Goal: Communication & Community: Answer question/provide support

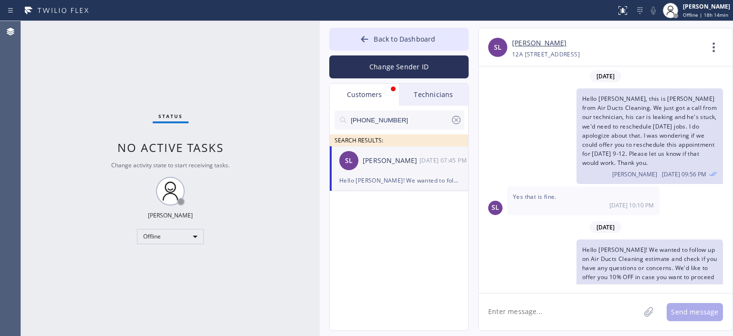
scroll to position [22, 0]
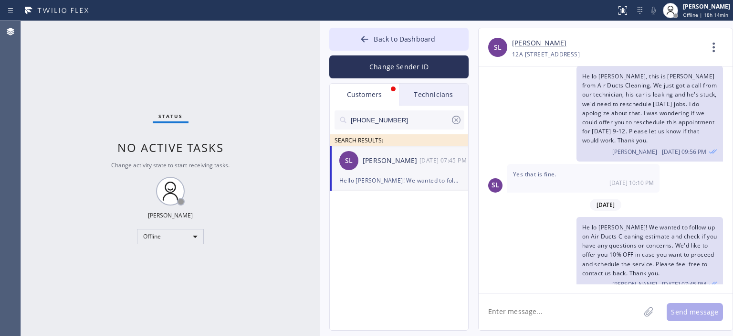
click at [456, 122] on icon at bounding box center [456, 119] width 11 height 11
click at [400, 122] on input "text" at bounding box center [407, 119] width 115 height 19
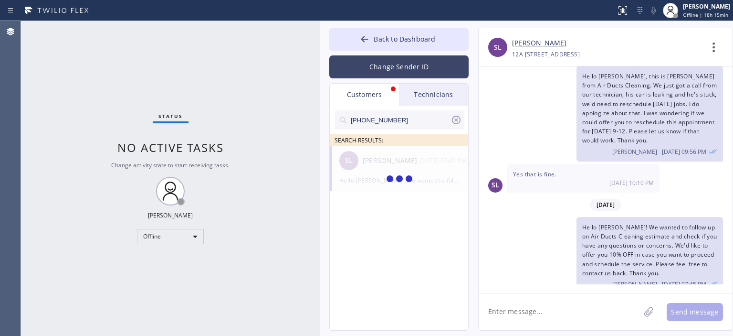
click at [395, 67] on button "Change Sender ID" at bounding box center [398, 66] width 139 height 23
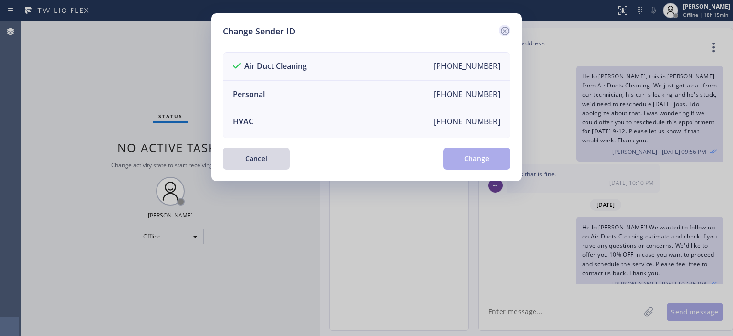
click at [504, 32] on icon at bounding box center [504, 30] width 11 height 11
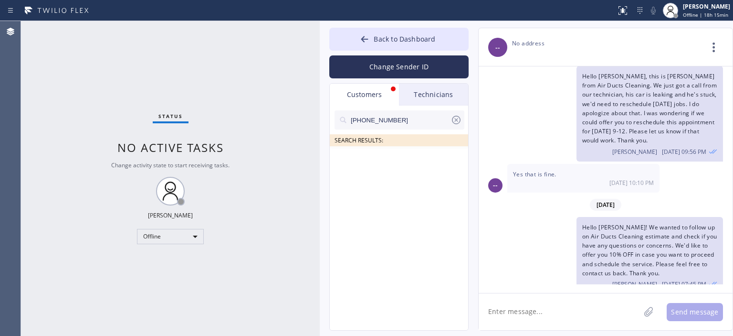
click at [421, 116] on input "[PHONE_NUMBER]" at bounding box center [400, 119] width 101 height 19
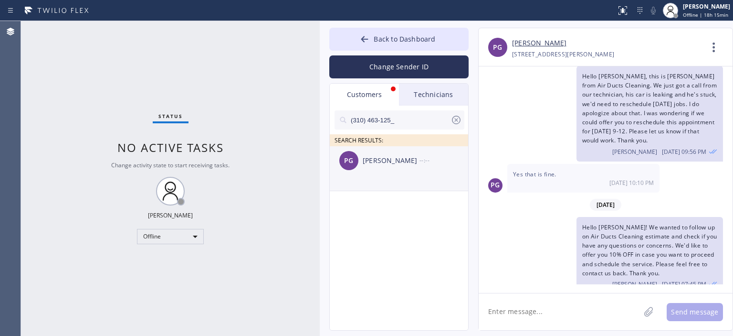
click at [395, 156] on div "[PERSON_NAME]" at bounding box center [391, 160] width 57 height 11
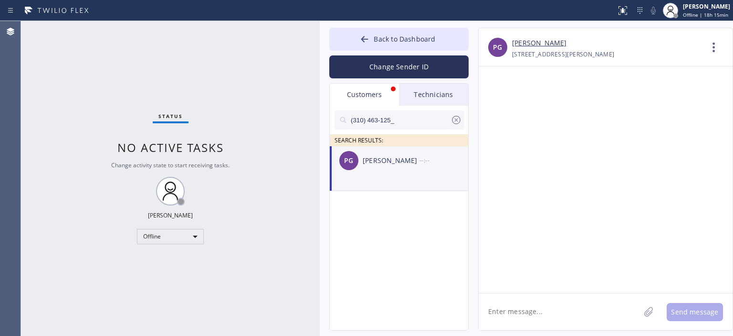
scroll to position [0, 0]
click at [529, 309] on textarea at bounding box center [559, 311] width 161 height 37
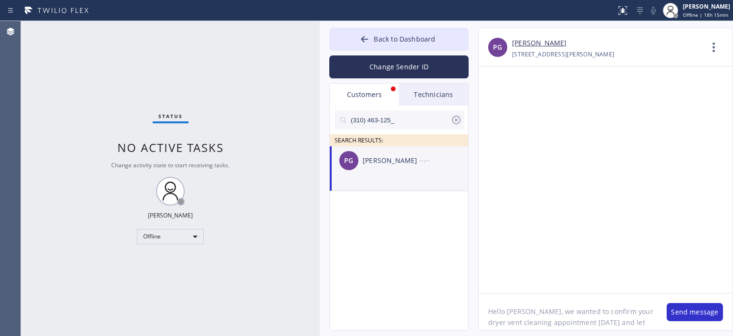
scroll to position [8, 0]
click at [531, 304] on textarea "Hello [PERSON_NAME], we wanted to confirm your dryer vent cleaning appointment …" at bounding box center [568, 311] width 179 height 37
type textarea "Hello [PERSON_NAME], we wanted to confirm your dryer vent cleaning appointment …"
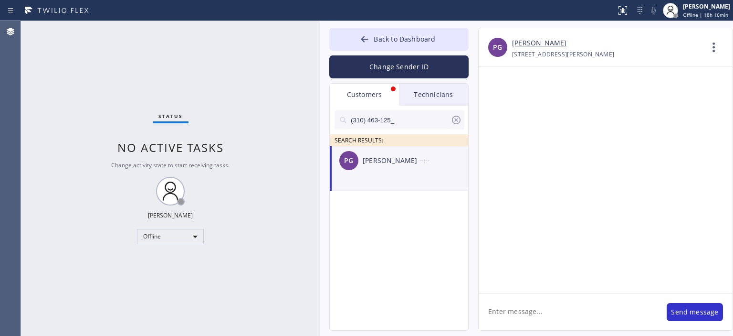
scroll to position [0, 0]
paste textarea "Hello [PERSON_NAME], we wanted to confirm your dryer vent cleaning appointment …"
type textarea "Hello [PERSON_NAME], we wanted to confirm your dryer vent cleaning appointment …"
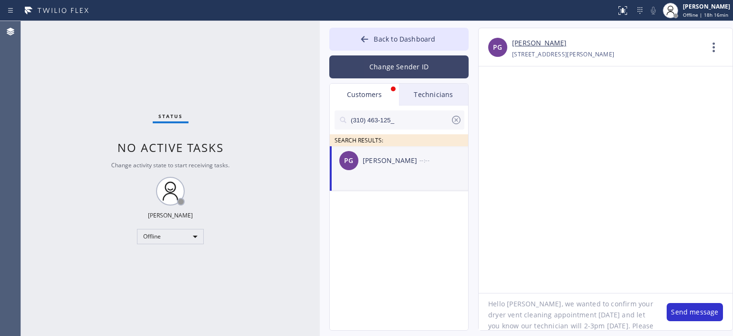
click at [403, 64] on button "Change Sender ID" at bounding box center [398, 66] width 139 height 23
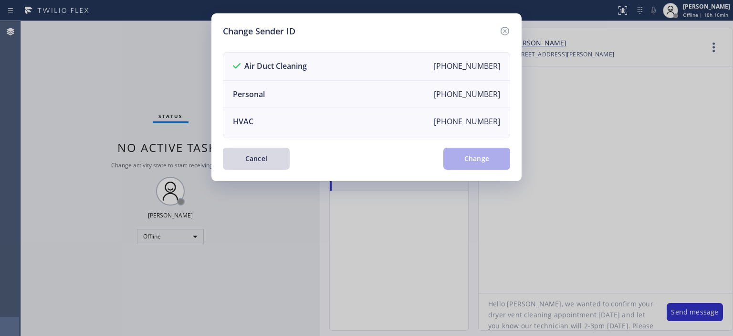
click at [506, 29] on icon at bounding box center [504, 30] width 11 height 11
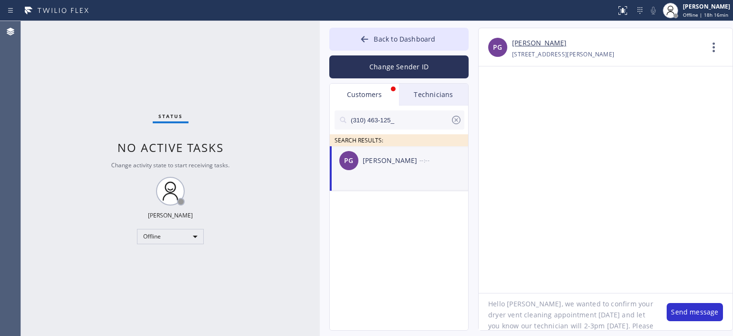
click at [624, 318] on textarea "Hello [PERSON_NAME], we wanted to confirm your dryer vent cleaning appointment …" at bounding box center [568, 311] width 179 height 37
click at [702, 311] on button "Send message" at bounding box center [695, 312] width 56 height 18
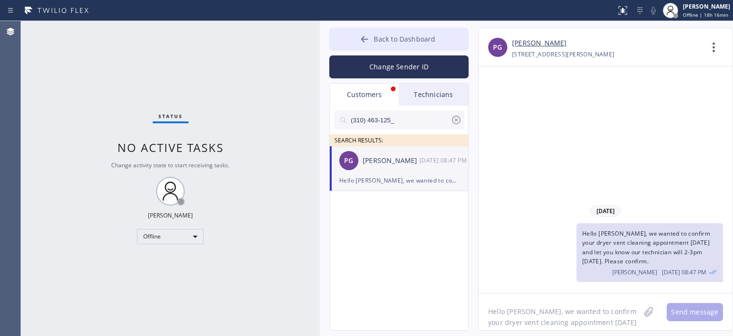
click at [361, 42] on icon at bounding box center [365, 39] width 10 height 10
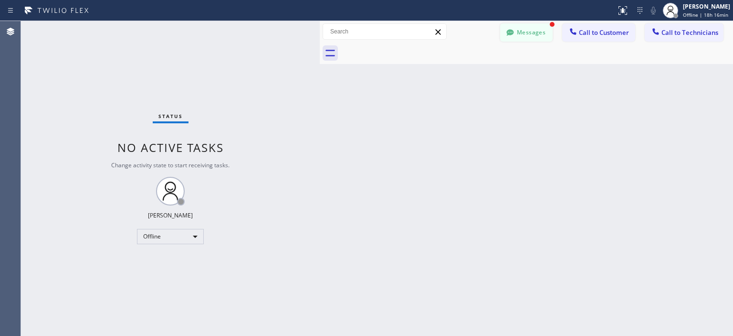
click at [527, 30] on button "Messages" at bounding box center [526, 32] width 53 height 18
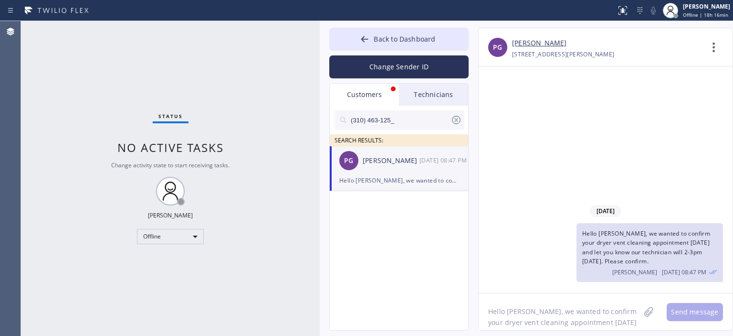
click at [458, 117] on icon at bounding box center [456, 119] width 11 height 11
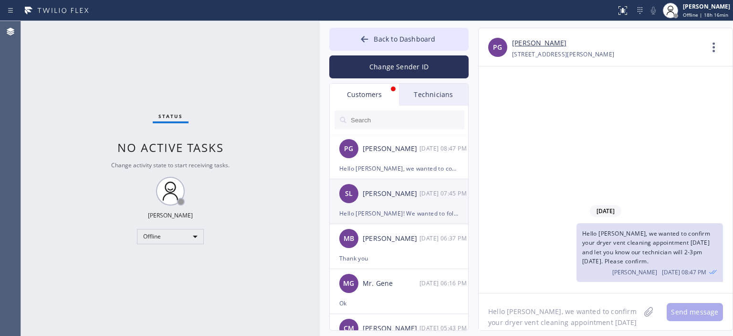
click at [388, 191] on div "[PERSON_NAME]" at bounding box center [391, 193] width 57 height 11
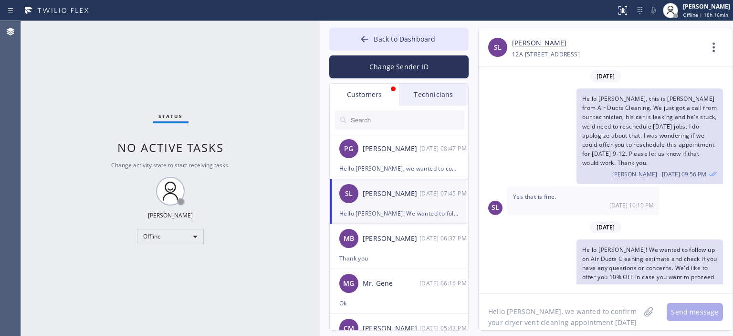
scroll to position [22, 0]
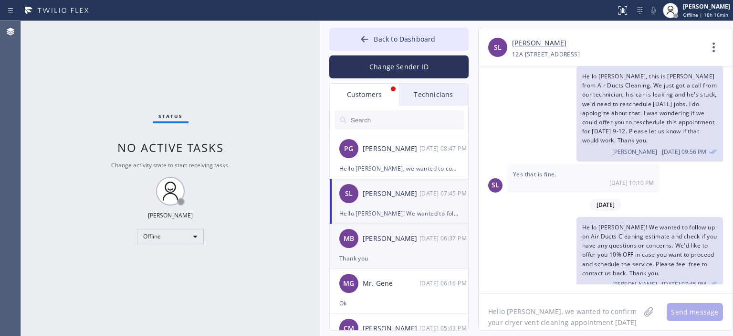
click at [397, 248] on div "MB [PERSON_NAME] [DATE] 06:37 PM" at bounding box center [399, 238] width 139 height 29
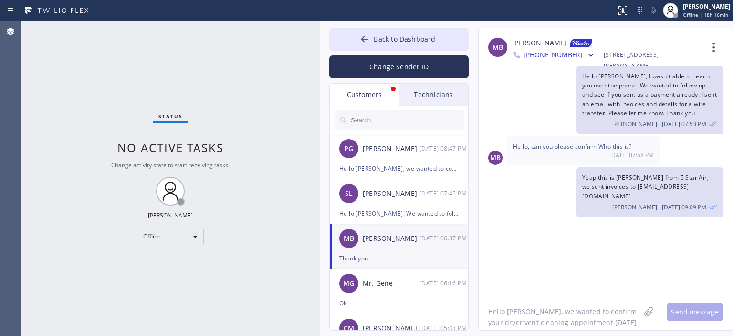
scroll to position [1800, 0]
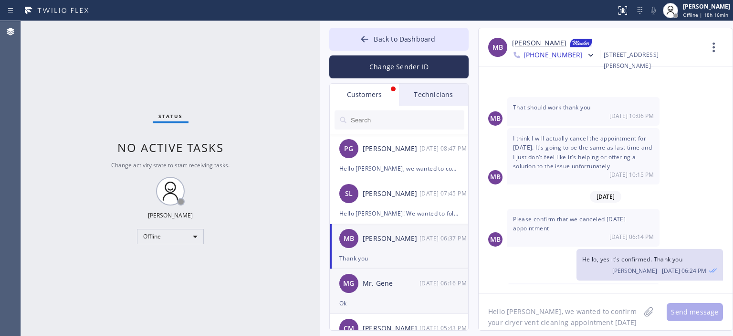
click at [394, 281] on div "Mr. Gene" at bounding box center [391, 283] width 57 height 11
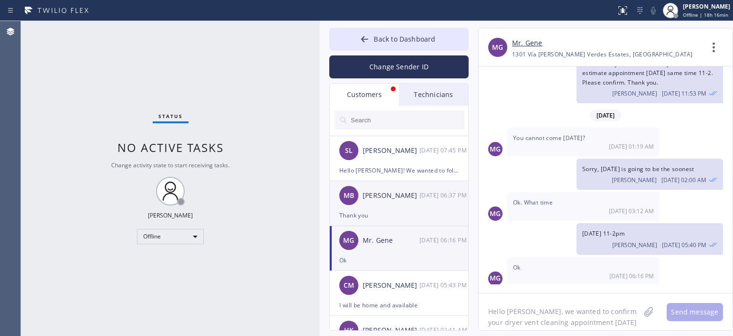
scroll to position [42, 0]
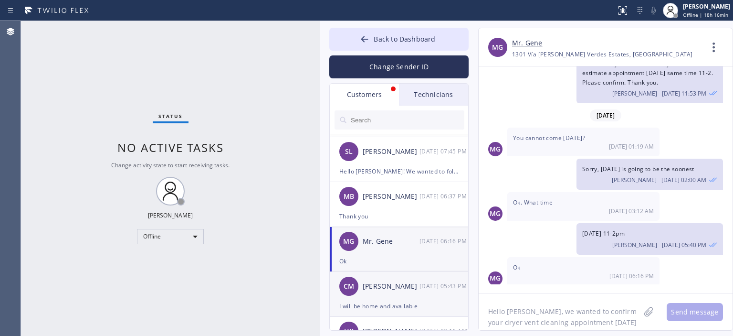
click at [402, 289] on div "[PERSON_NAME]" at bounding box center [391, 286] width 57 height 11
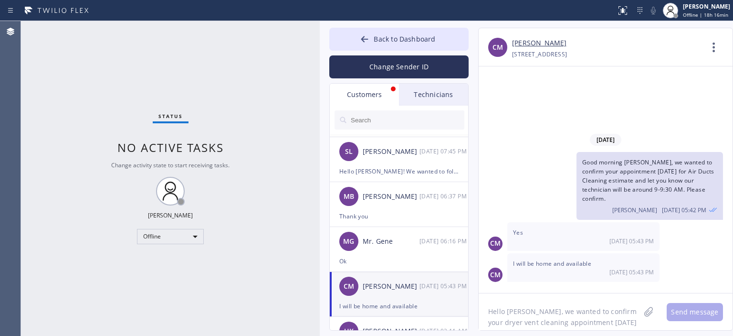
scroll to position [0, 0]
click at [364, 35] on icon at bounding box center [365, 39] width 10 height 10
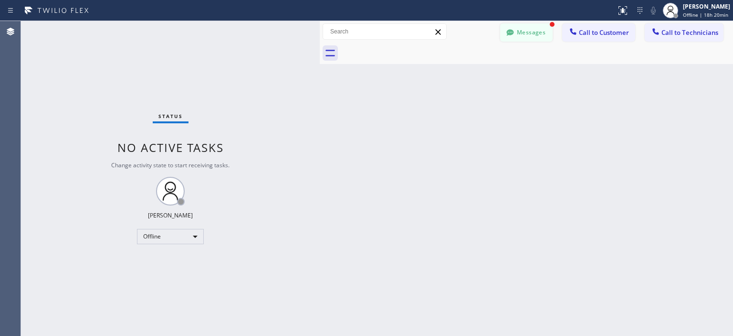
click at [533, 37] on button "Messages" at bounding box center [526, 32] width 53 height 18
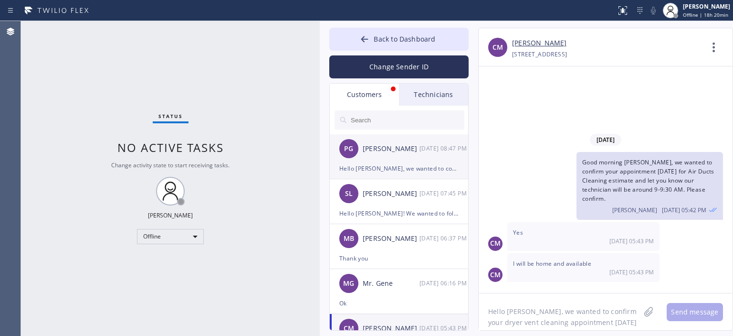
click at [407, 152] on div "[PERSON_NAME]" at bounding box center [391, 148] width 57 height 11
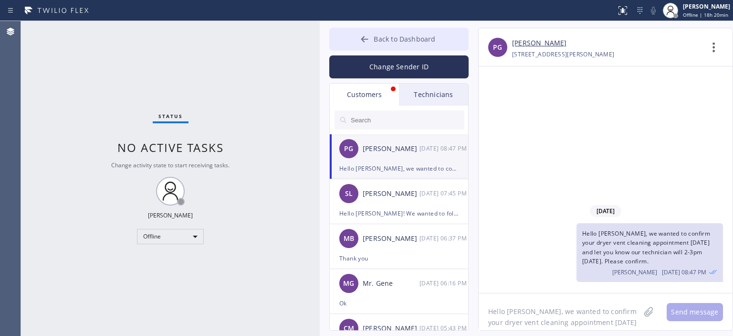
click at [363, 39] on icon at bounding box center [364, 39] width 7 height 6
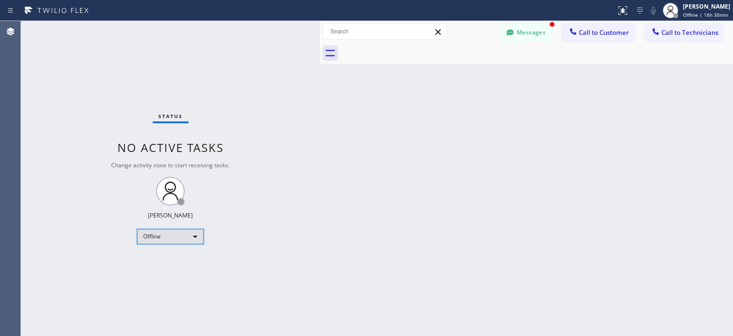
click at [192, 234] on div "Offline" at bounding box center [170, 236] width 67 height 15
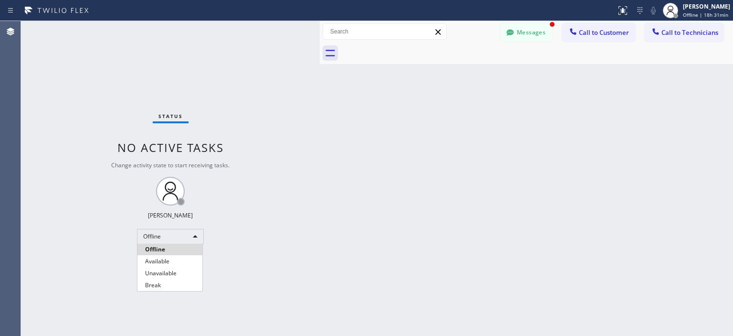
click at [512, 35] on div at bounding box center [366, 168] width 733 height 336
click at [533, 28] on button "Messages" at bounding box center [526, 32] width 53 height 18
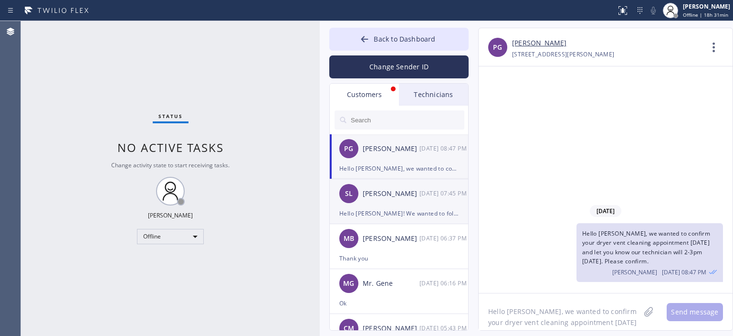
click at [408, 209] on div "Hello [PERSON_NAME]! We wanted to follow up on Air Ducts Cleaning estimate and …" at bounding box center [398, 213] width 119 height 11
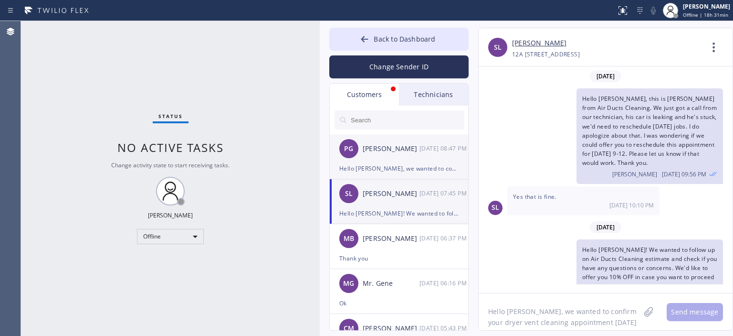
click at [418, 158] on div "PG [PERSON_NAME] [DATE] 08:47 PM" at bounding box center [399, 148] width 139 height 29
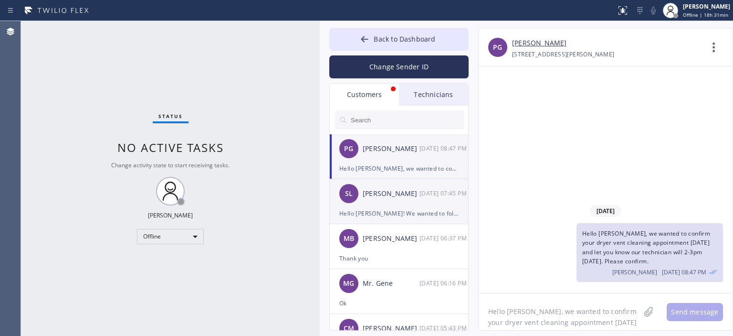
click at [426, 198] on div "[DATE] 07:45 PM" at bounding box center [445, 193] width 50 height 11
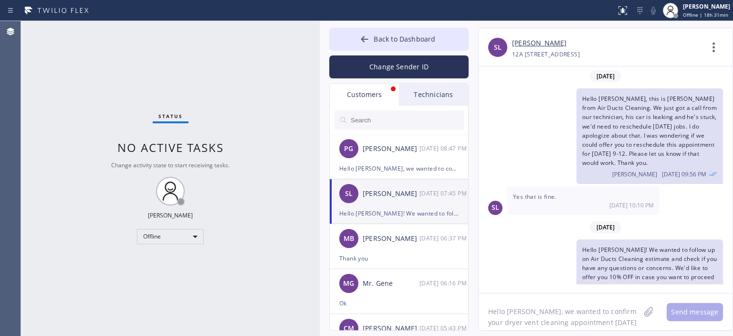
scroll to position [22, 0]
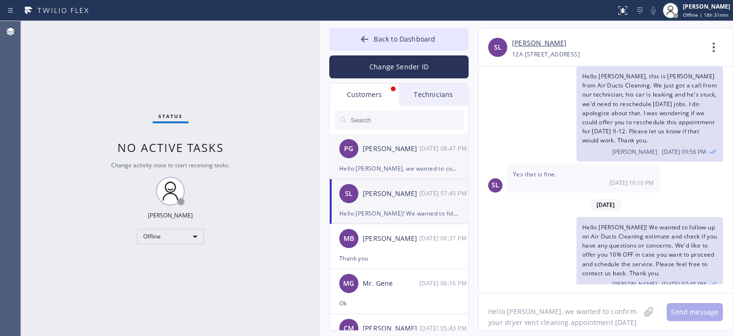
click at [411, 156] on div "PG [PERSON_NAME] [DATE] 08:47 PM" at bounding box center [399, 148] width 139 height 29
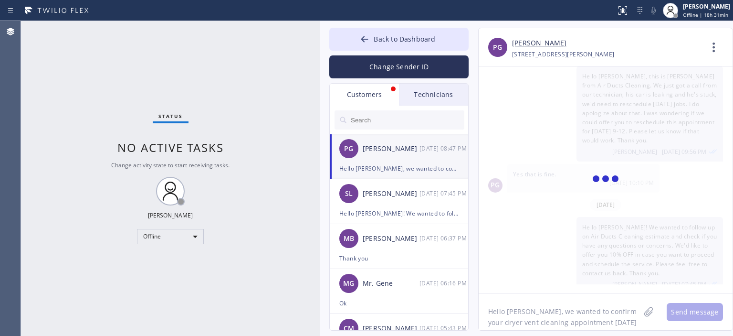
scroll to position [0, 0]
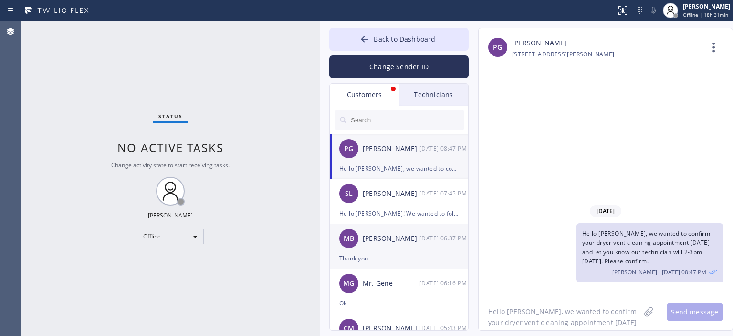
click at [407, 249] on div "MB [PERSON_NAME] [DATE] 06:37 PM" at bounding box center [399, 238] width 139 height 29
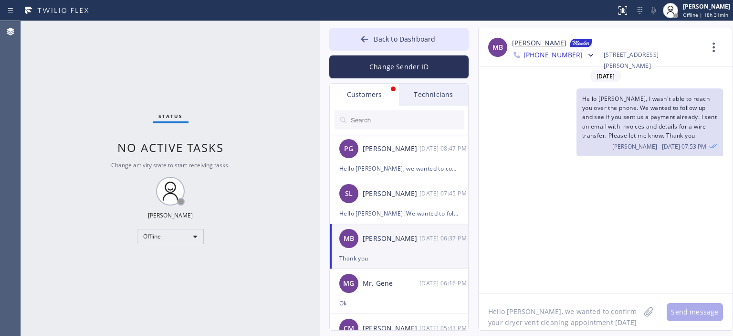
scroll to position [1800, 0]
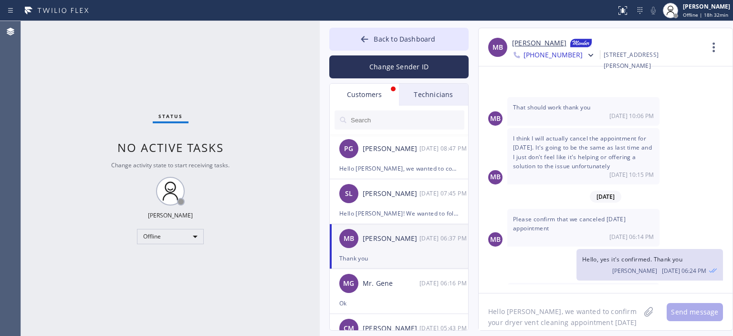
click at [38, 146] on div "Status No active tasks Change activity state to start receiving tasks. [PERSON_…" at bounding box center [170, 178] width 299 height 315
